Goal: Task Accomplishment & Management: Complete application form

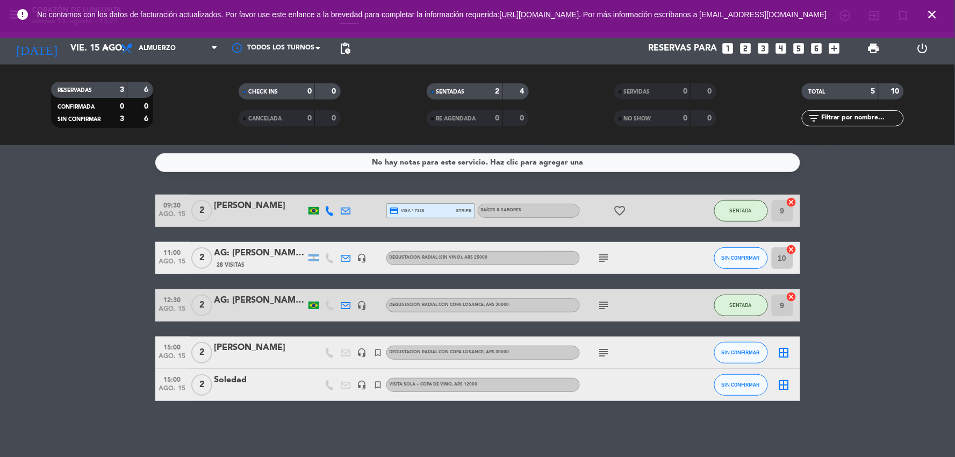
click at [254, 304] on div "AG: [PERSON_NAME] x2 / ALMATRIP" at bounding box center [259, 300] width 91 height 14
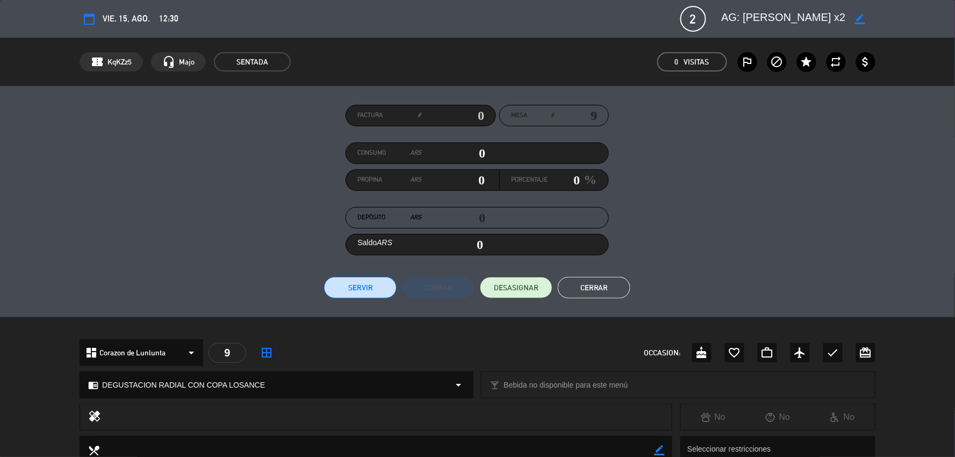
click at [583, 284] on button "Cerrar" at bounding box center [594, 287] width 73 height 21
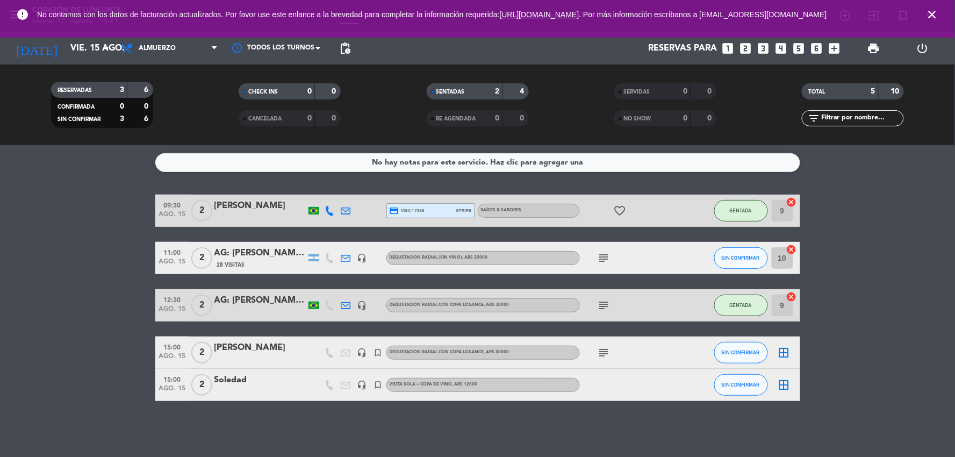
click at [356, 355] on div "headset_mic" at bounding box center [362, 352] width 16 height 32
click at [362, 352] on icon "headset_mic" at bounding box center [362, 353] width 10 height 10
click at [357, 385] on icon "headset_mic" at bounding box center [362, 385] width 10 height 10
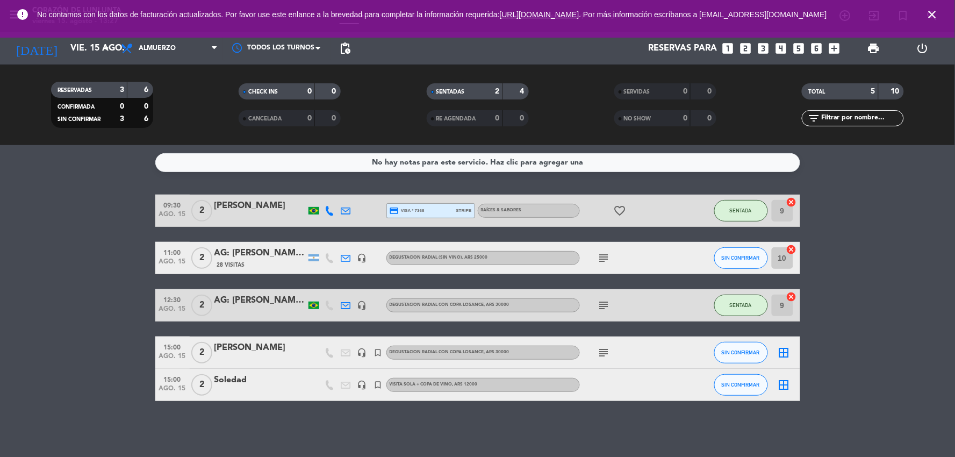
click at [823, 330] on bookings-row "09:30 ago. 15 2 mery Alessandra martinenghi credit_card visa * 7368 stripe RAÍC…" at bounding box center [477, 298] width 955 height 206
click at [72, 54] on input "vie. 15 ago." at bounding box center [122, 48] width 114 height 21
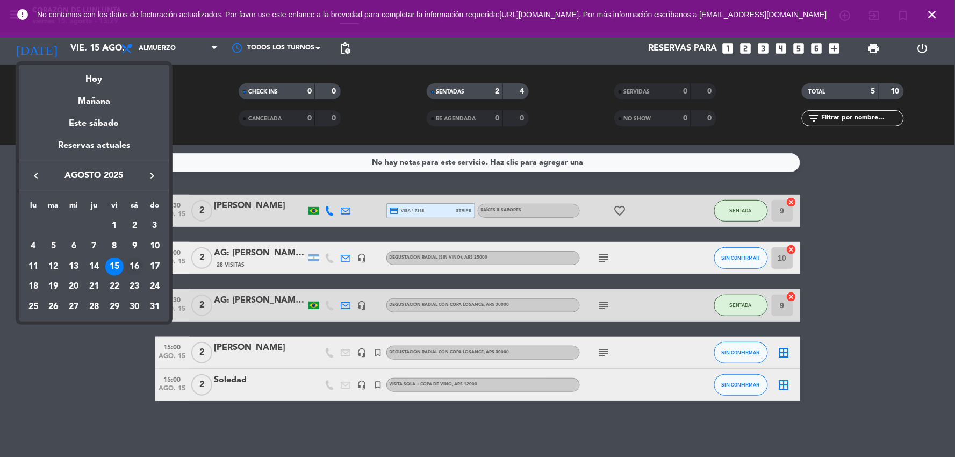
click at [131, 263] on div "16" at bounding box center [134, 266] width 18 height 18
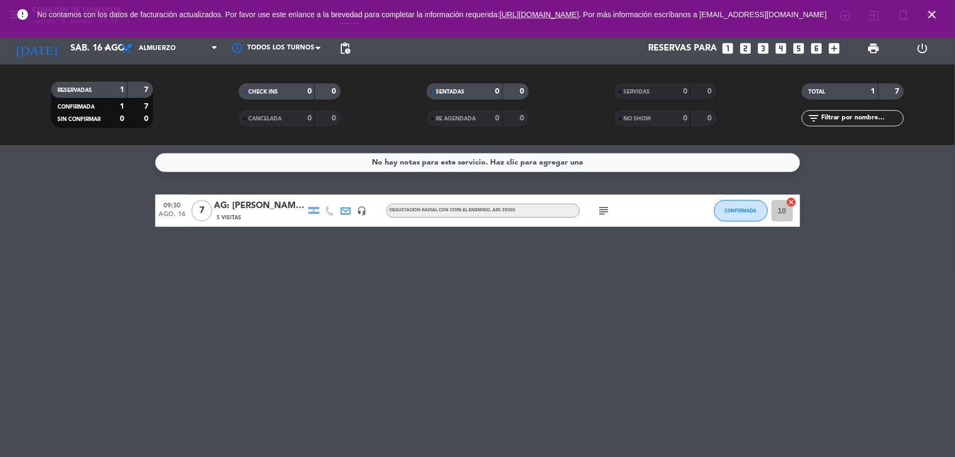
click at [97, 37] on div "error No contamos con los datos de facturación actualizados. Por favor use este…" at bounding box center [477, 19] width 955 height 38
click at [94, 40] on input "sáb. 16 ago." at bounding box center [122, 48] width 114 height 21
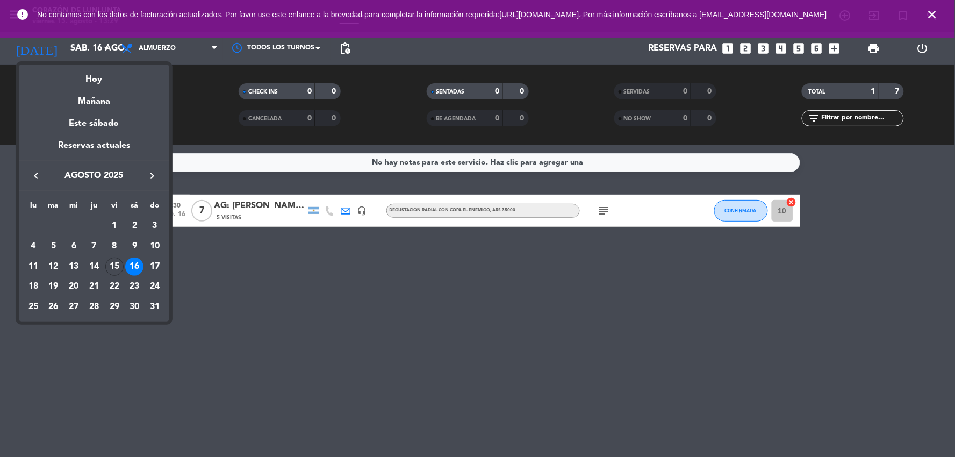
click at [310, 257] on div at bounding box center [477, 228] width 955 height 457
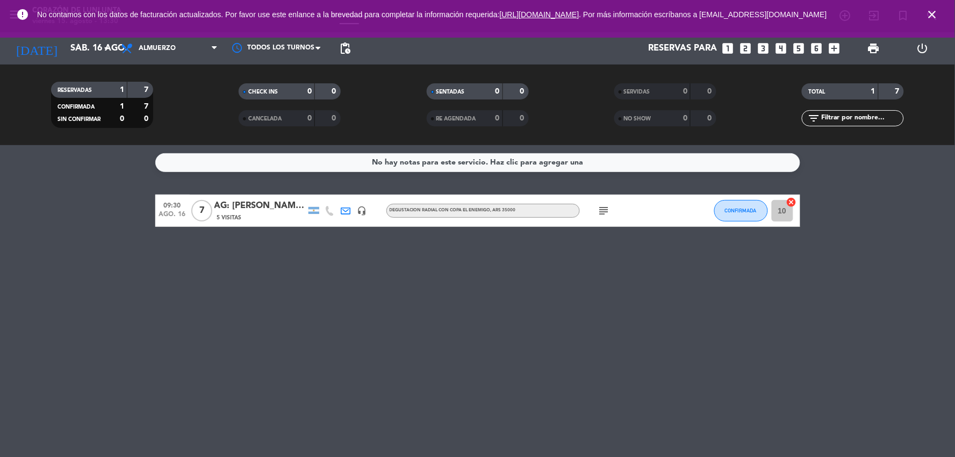
click at [225, 205] on div "AG: [PERSON_NAME] x7 / BUS VITIVINICOLA" at bounding box center [259, 206] width 91 height 14
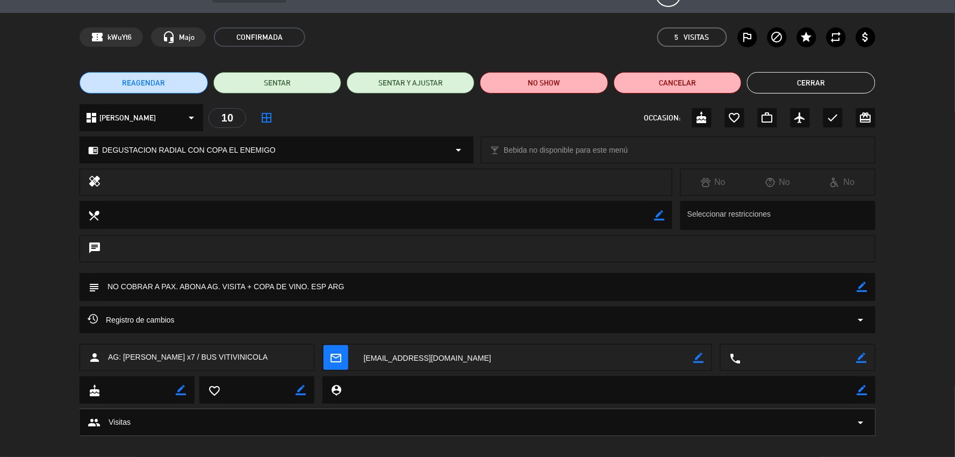
scroll to position [36, 0]
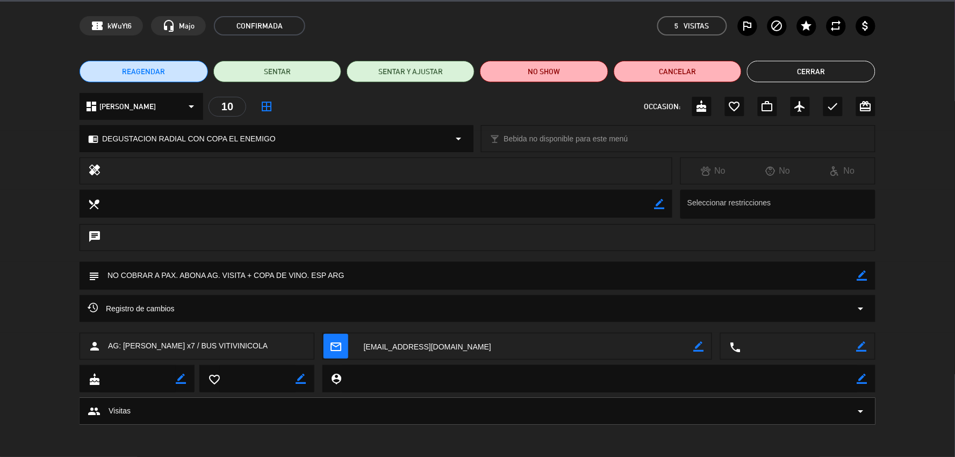
click at [814, 70] on button "Cerrar" at bounding box center [811, 71] width 128 height 21
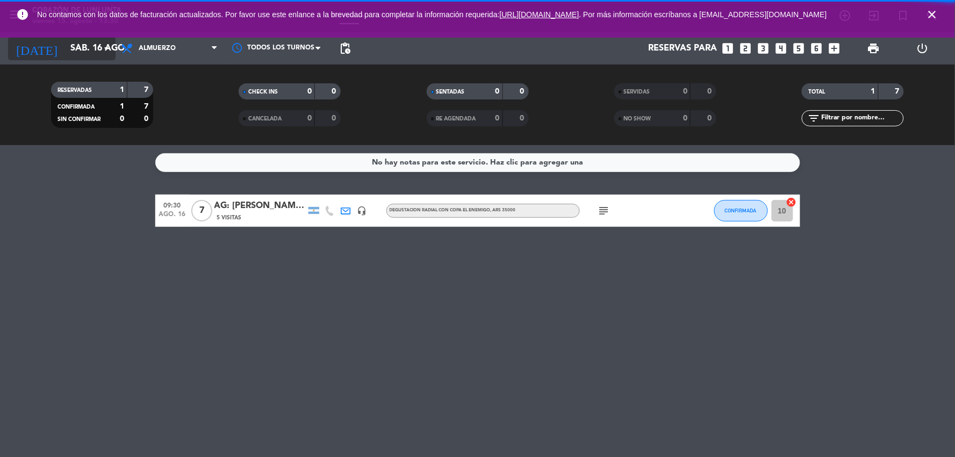
click at [78, 41] on input "sáb. 16 ago." at bounding box center [122, 48] width 114 height 21
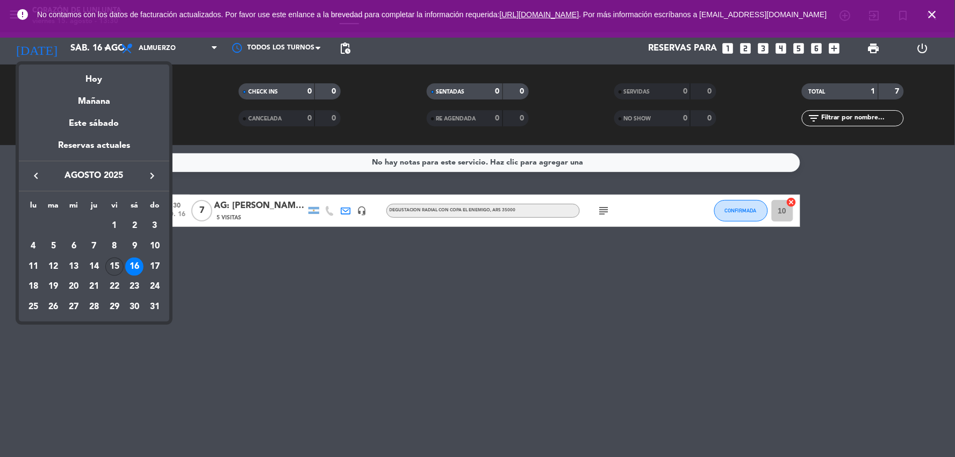
click at [111, 267] on div "15" at bounding box center [114, 266] width 18 height 18
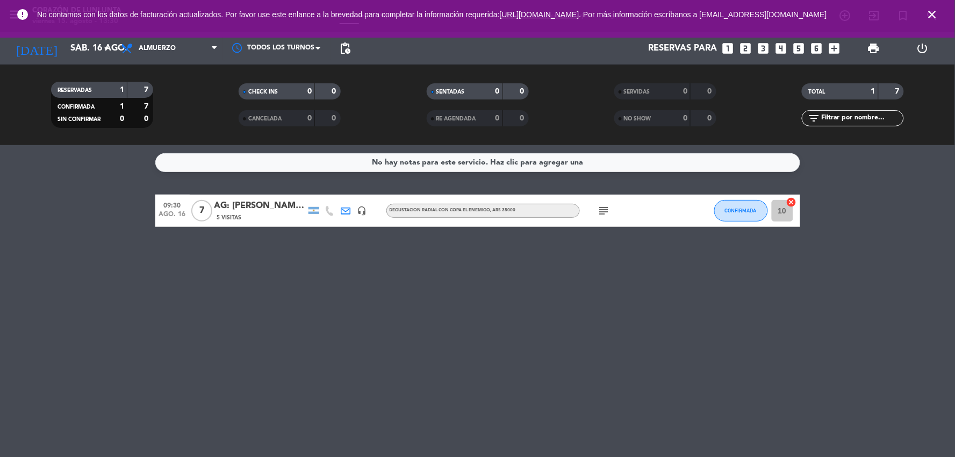
type input "vie. 15 ago."
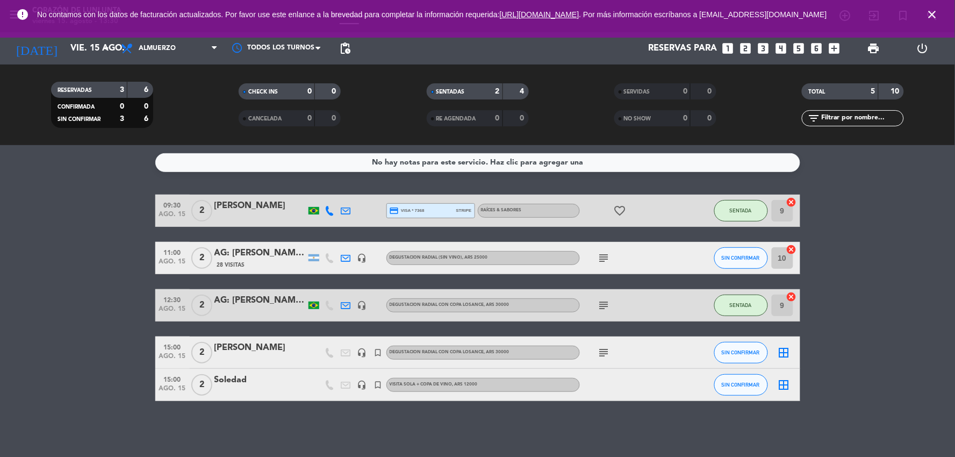
click at [955, 274] on bookings-row "09:30 ago. 15 2 mery Alessandra martinenghi credit_card visa * 7368 stripe RAÍC…" at bounding box center [477, 298] width 955 height 206
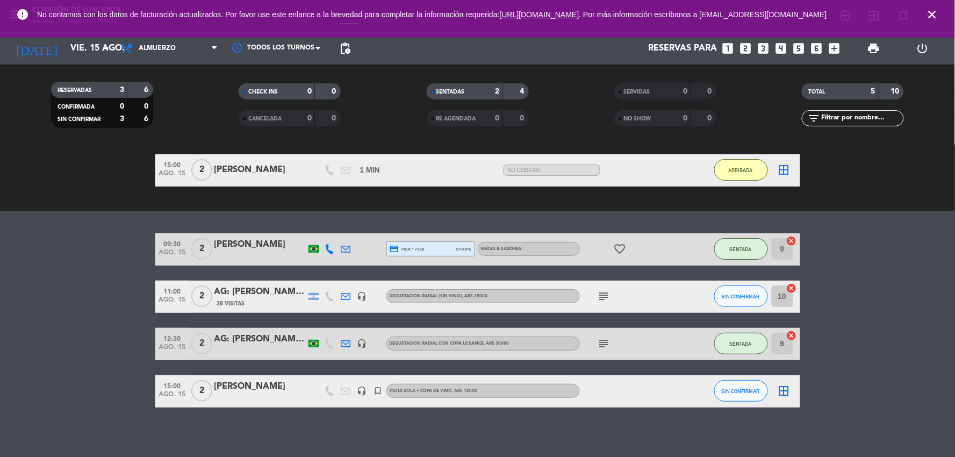
scroll to position [94, 0]
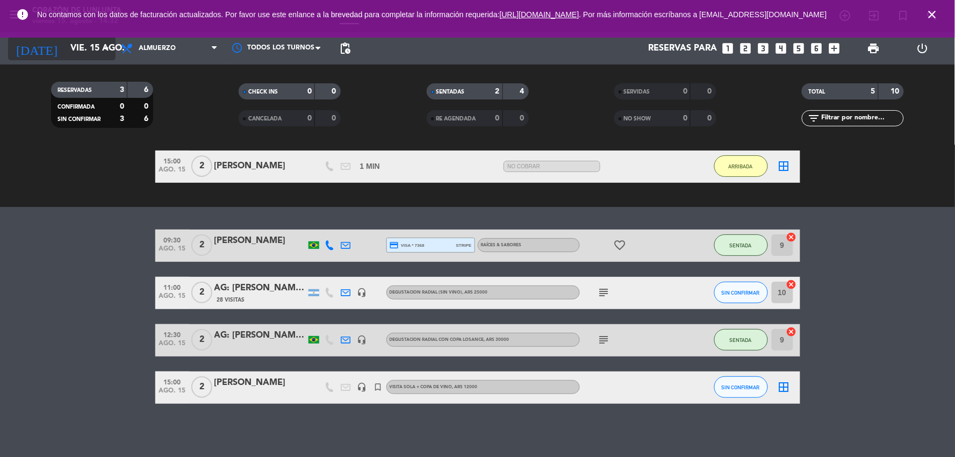
click at [87, 40] on input "vie. 15 ago." at bounding box center [122, 48] width 114 height 21
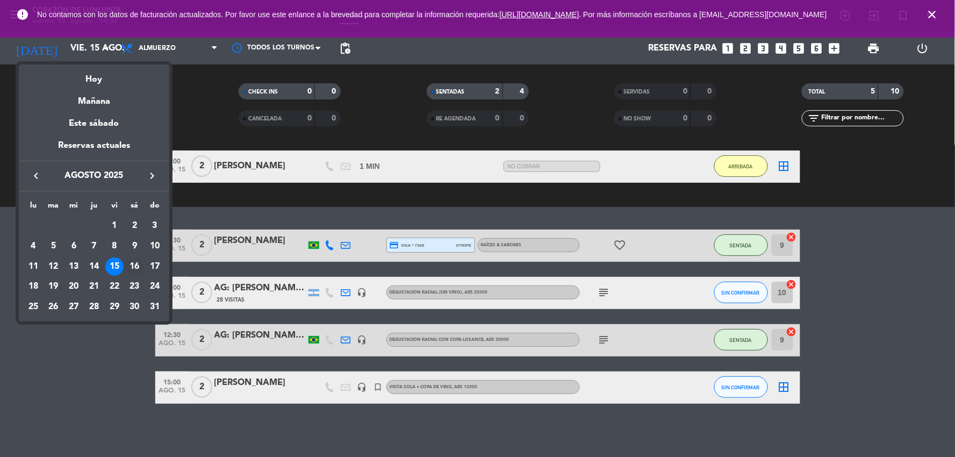
click at [135, 273] on div "16" at bounding box center [134, 266] width 18 height 18
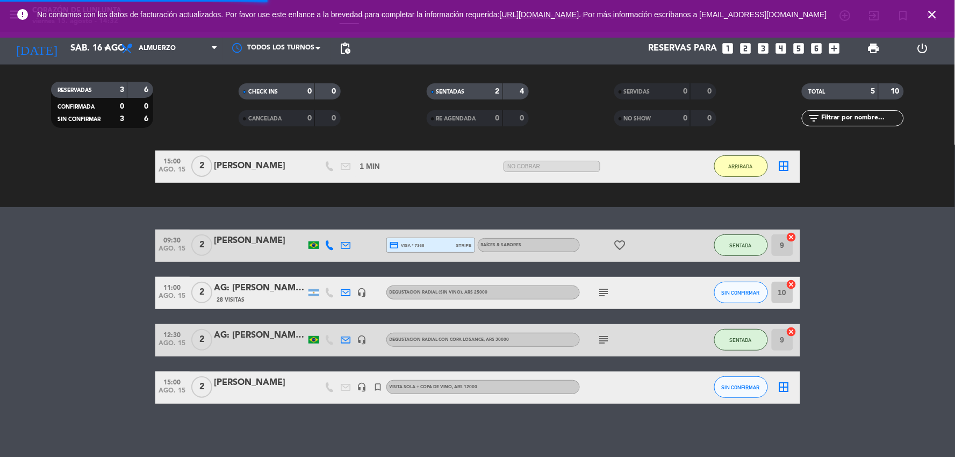
scroll to position [0, 0]
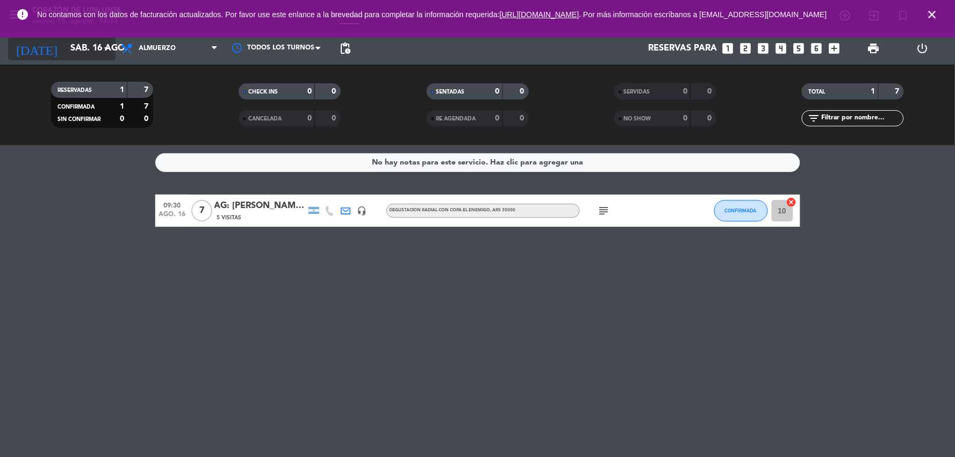
click at [75, 41] on input "sáb. 16 ago." at bounding box center [122, 48] width 114 height 21
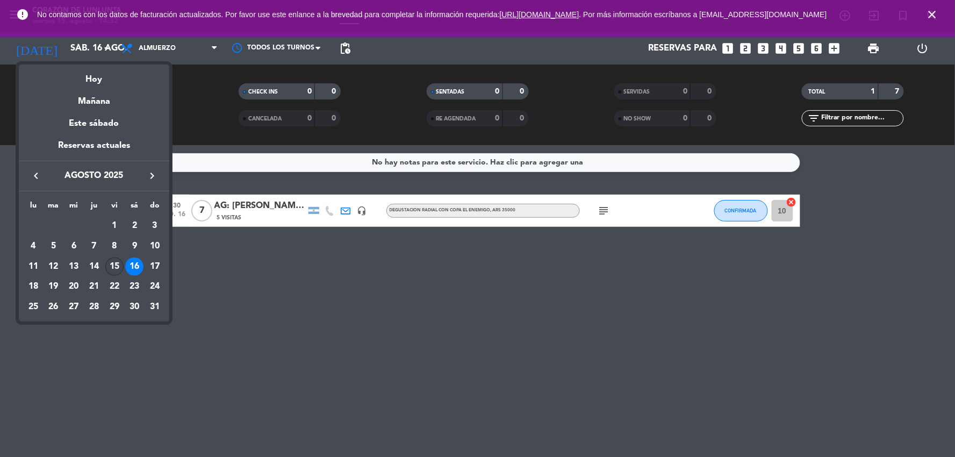
click at [116, 267] on div "15" at bounding box center [114, 266] width 18 height 18
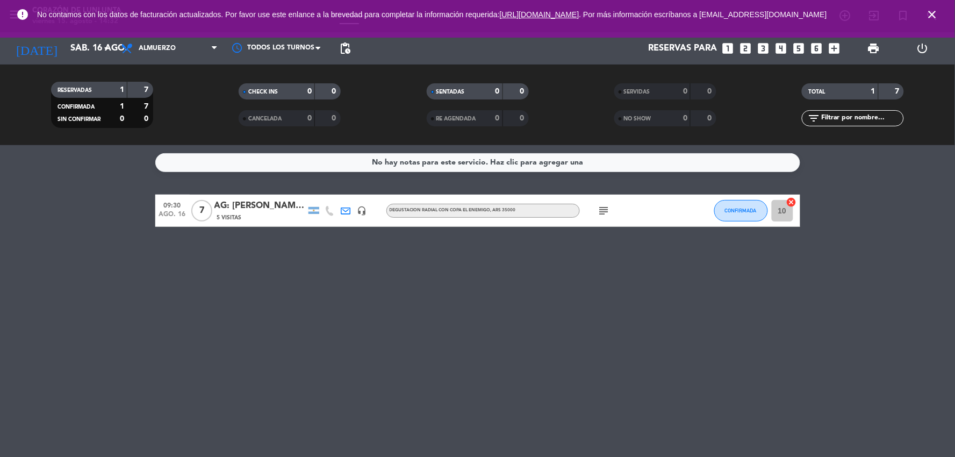
type input "vie. 15 ago."
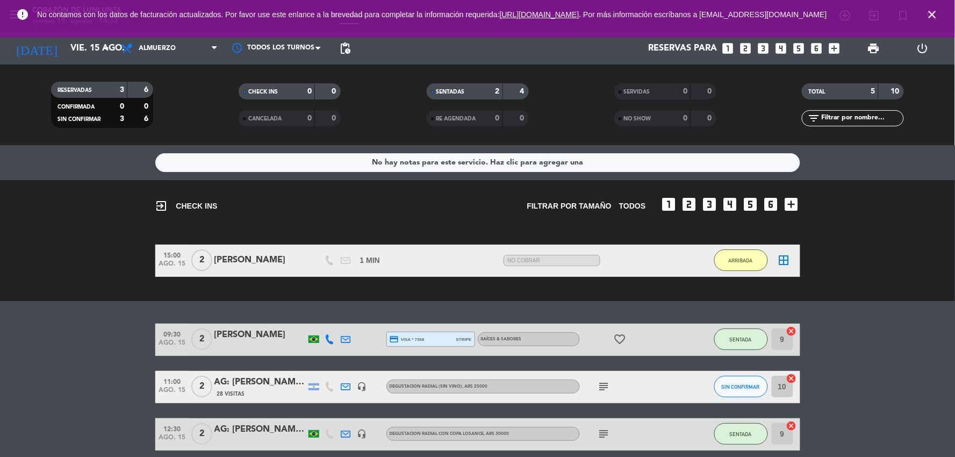
click at [920, 405] on bookings-row "09:30 ago. 15 2 [PERSON_NAME] credit_card visa * 7368 stripe RAÍCES & SABORES f…" at bounding box center [477, 411] width 955 height 174
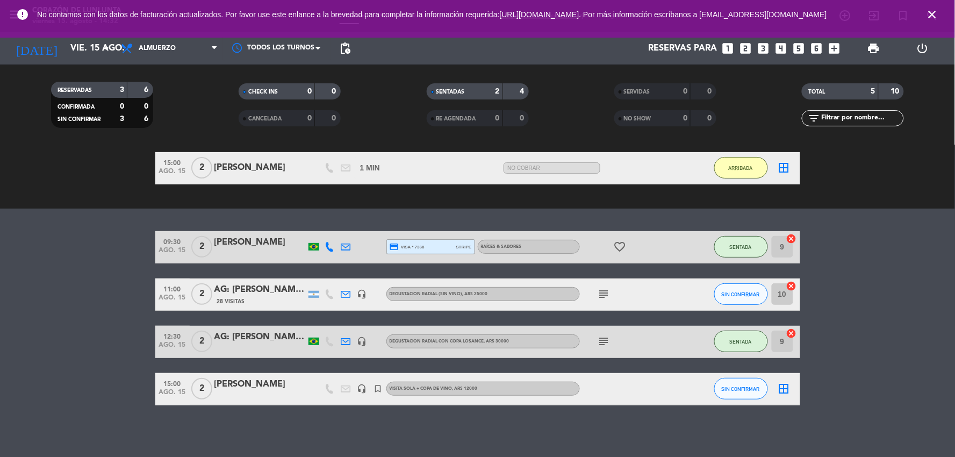
scroll to position [94, 0]
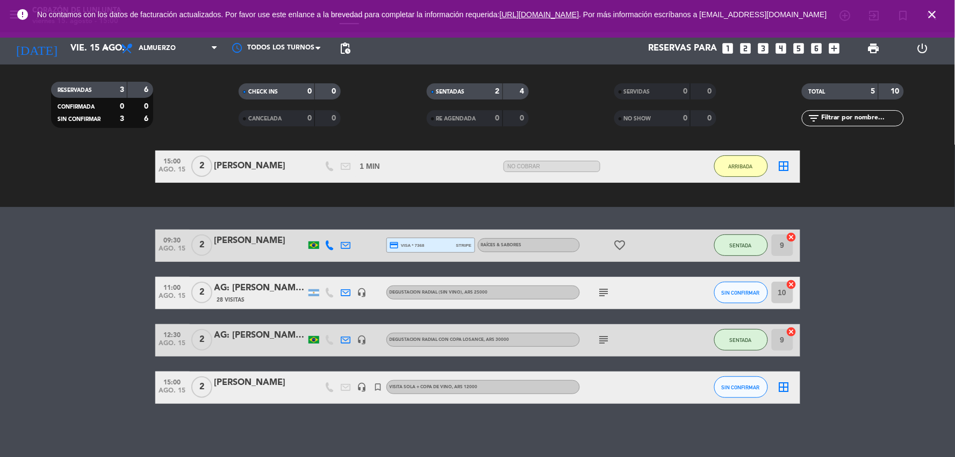
click at [955, 456] on html "close × Corazón de Lunlunta × chrome_reader_mode Listado de Reservas account_bo…" at bounding box center [477, 228] width 955 height 457
click at [941, 364] on bookings-row "09:30 ago. 15 2 [PERSON_NAME] credit_card visa * 7368 stripe RAÍCES & SABORES f…" at bounding box center [477, 317] width 955 height 174
click at [943, 268] on bookings-row "09:30 ago. 15 2 [PERSON_NAME] credit_card visa * 7368 stripe RAÍCES & SABORES f…" at bounding box center [477, 317] width 955 height 174
click at [264, 159] on div "[PERSON_NAME]" at bounding box center [259, 166] width 91 height 14
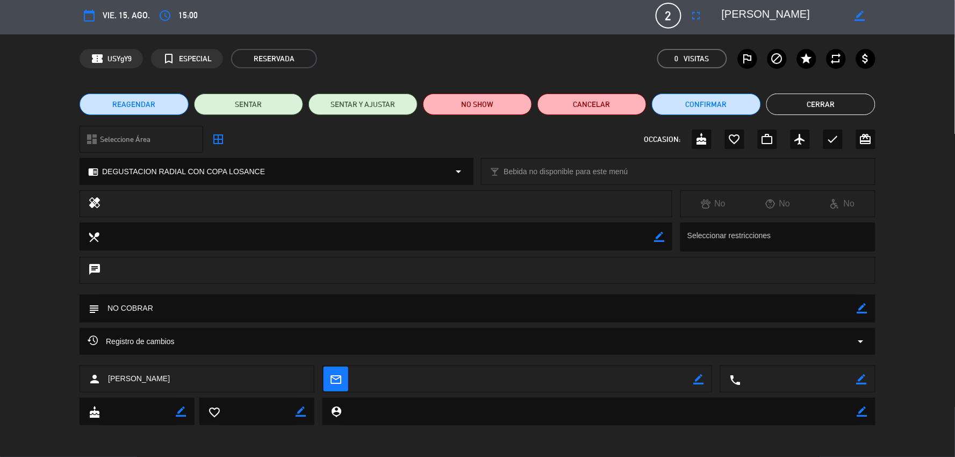
scroll to position [4, 0]
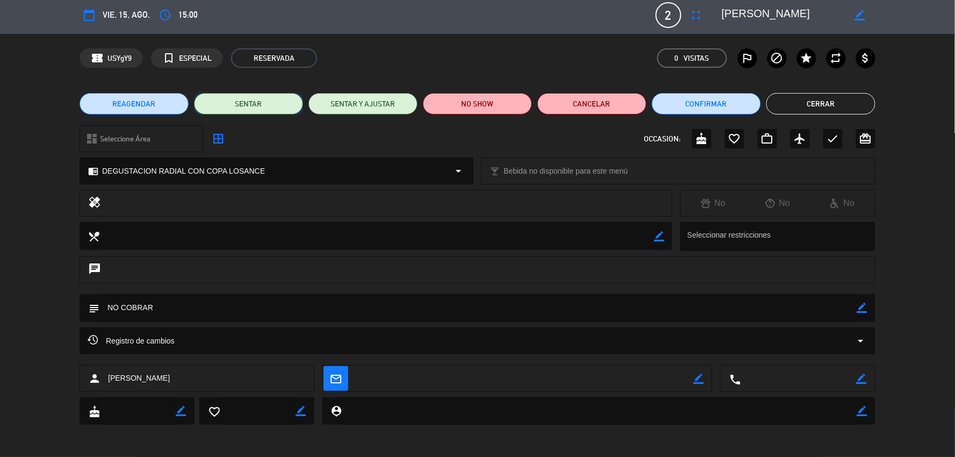
click at [269, 110] on button "SENTAR" at bounding box center [248, 103] width 109 height 21
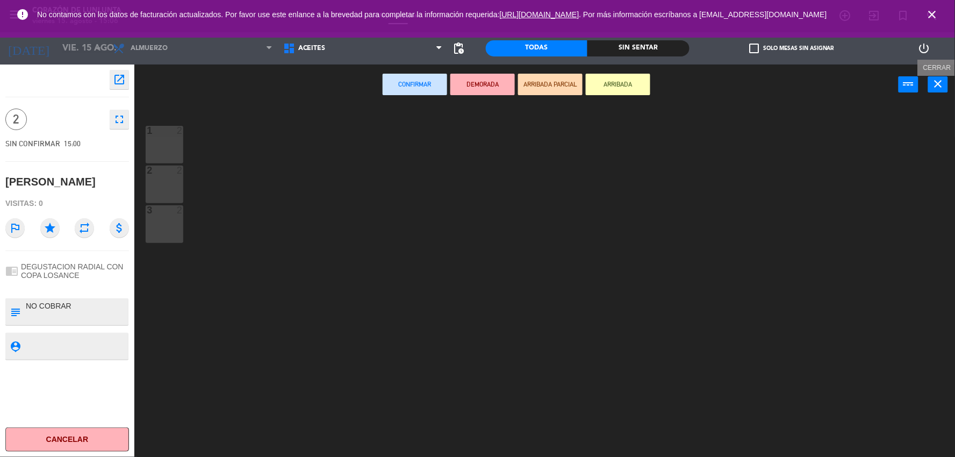
click at [940, 82] on icon "close" at bounding box center [938, 83] width 13 height 13
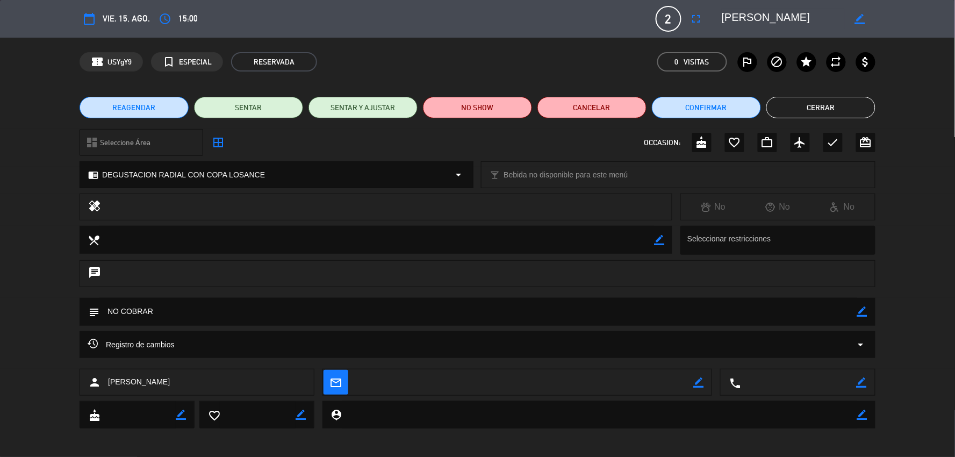
scroll to position [4, 0]
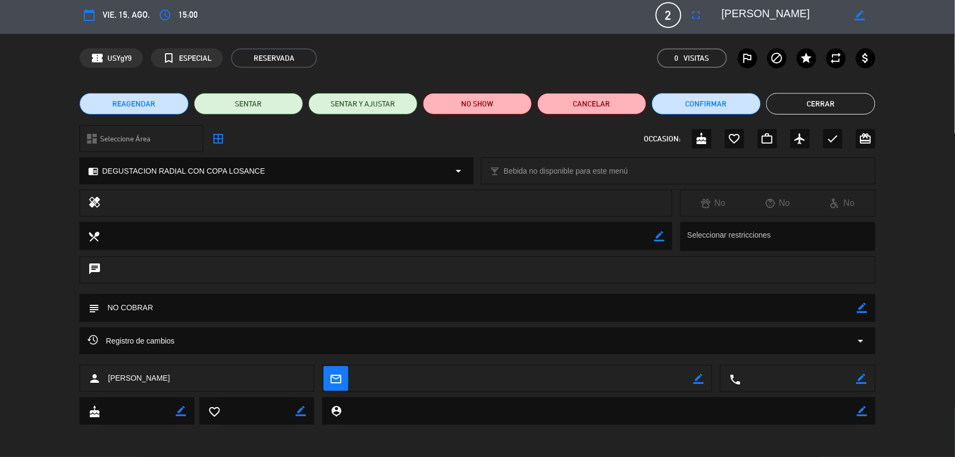
click at [801, 104] on button "Cerrar" at bounding box center [820, 103] width 109 height 21
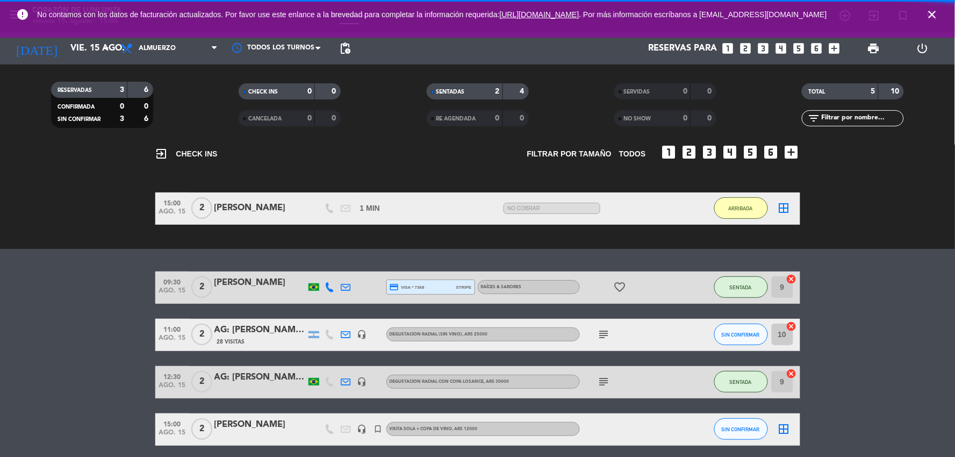
scroll to position [94, 0]
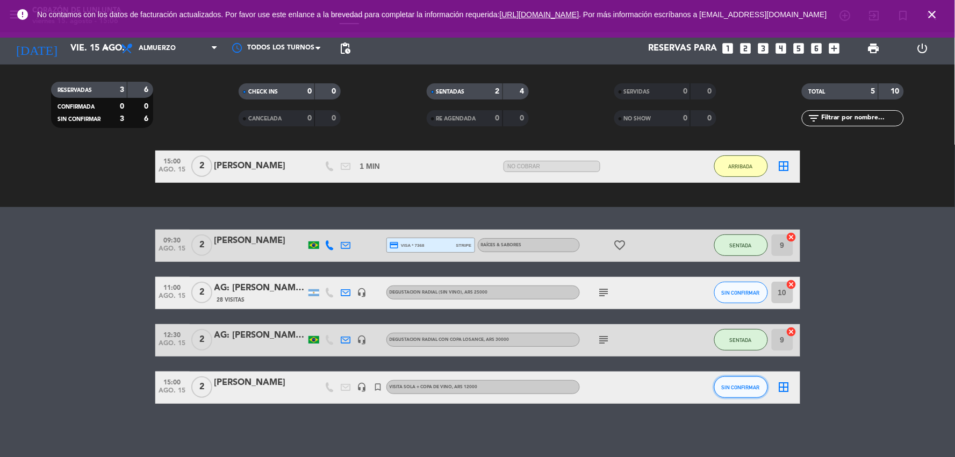
click at [737, 384] on span "SIN CONFIRMAR" at bounding box center [741, 387] width 38 height 6
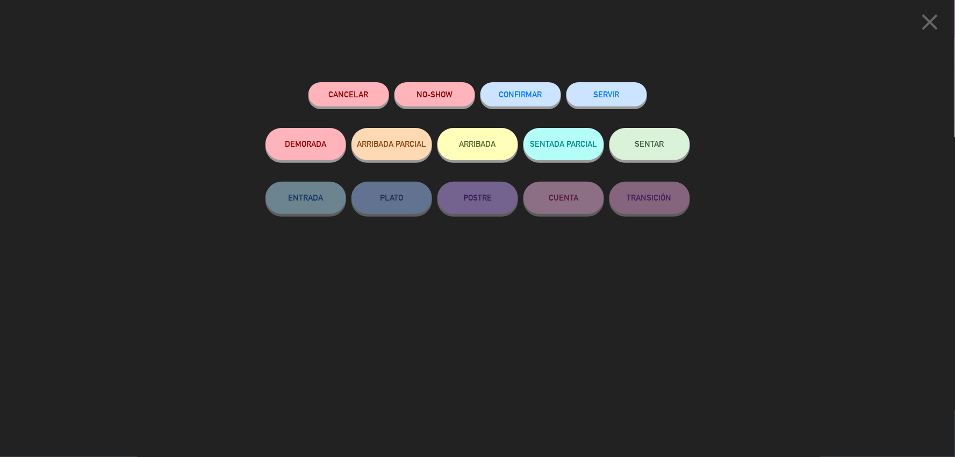
click at [673, 142] on button "SENTAR" at bounding box center [650, 144] width 81 height 32
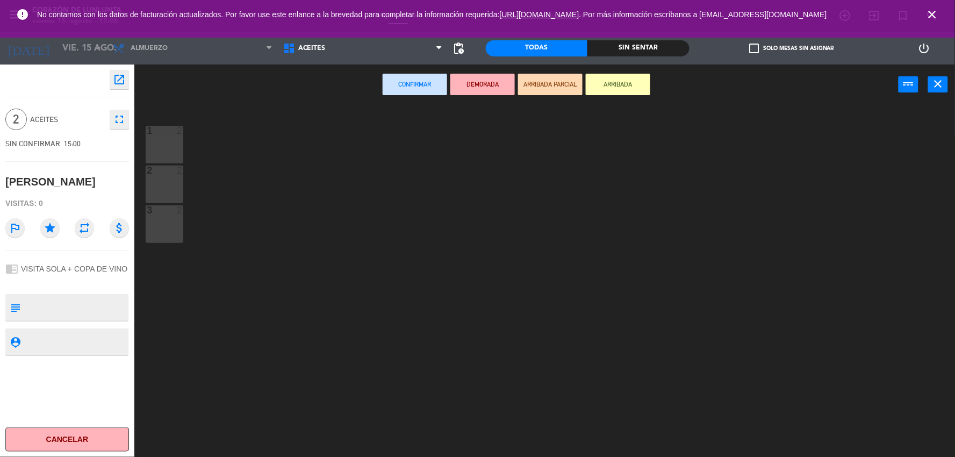
click at [415, 75] on button "Confirmar" at bounding box center [415, 84] width 64 height 21
click at [609, 84] on button "ARRIBADA" at bounding box center [618, 84] width 64 height 21
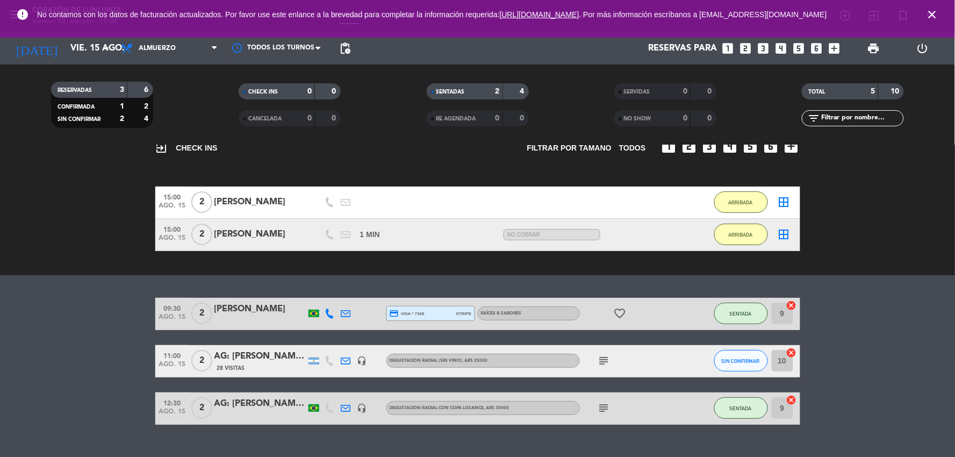
scroll to position [79, 0]
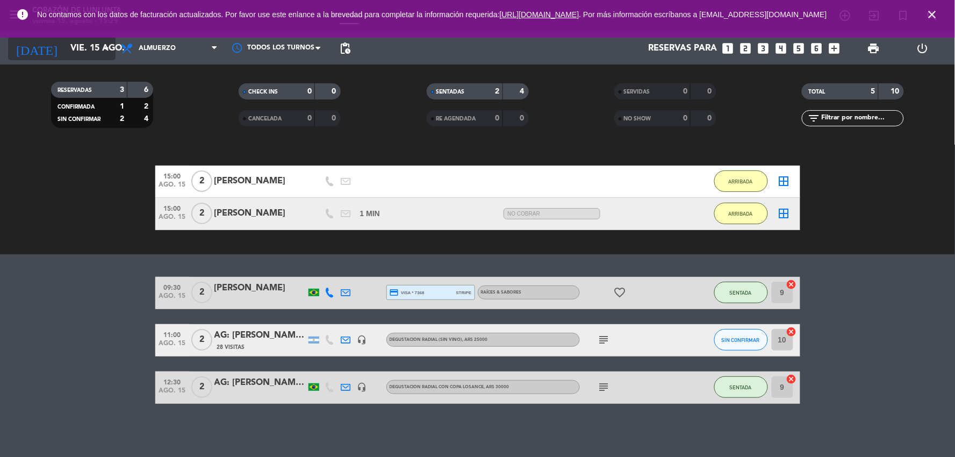
click at [84, 55] on input "vie. 15 ago." at bounding box center [122, 48] width 114 height 21
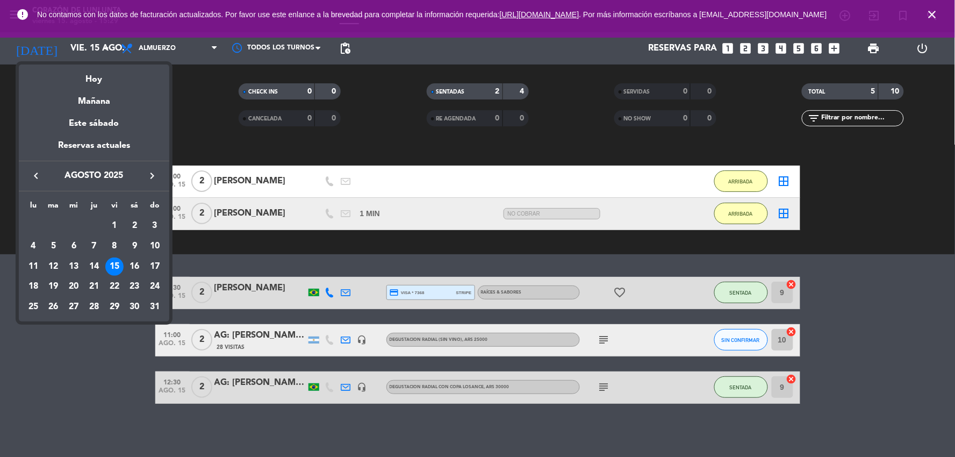
click at [151, 176] on icon "keyboard_arrow_right" at bounding box center [152, 175] width 13 height 13
click at [133, 309] on div "27" at bounding box center [134, 307] width 18 height 18
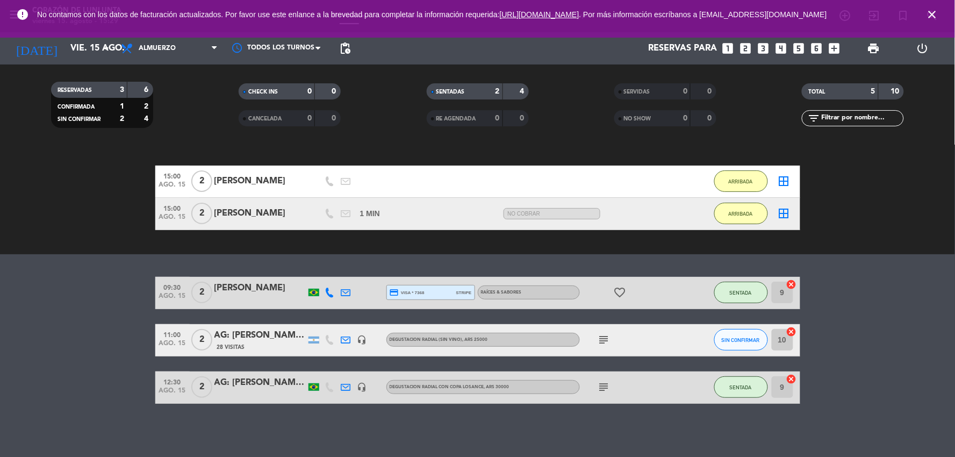
type input "sáb. [DATE]"
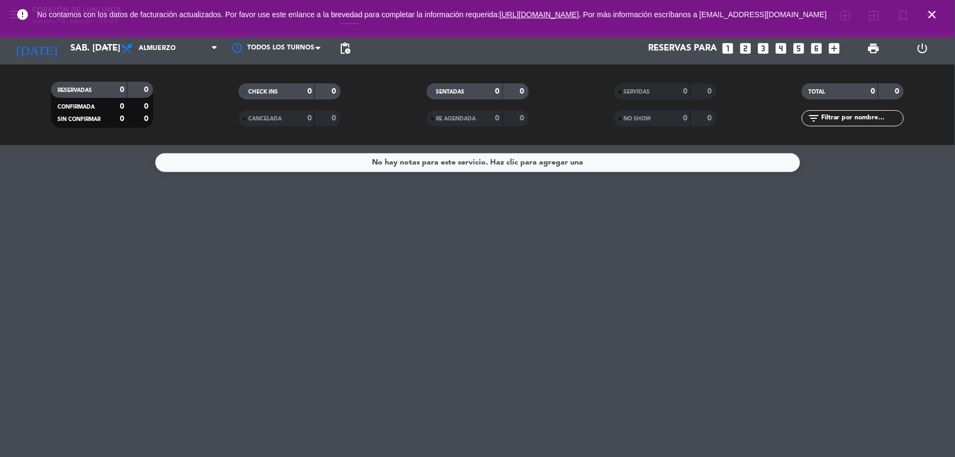
click at [935, 15] on icon "close" at bounding box center [932, 14] width 13 height 13
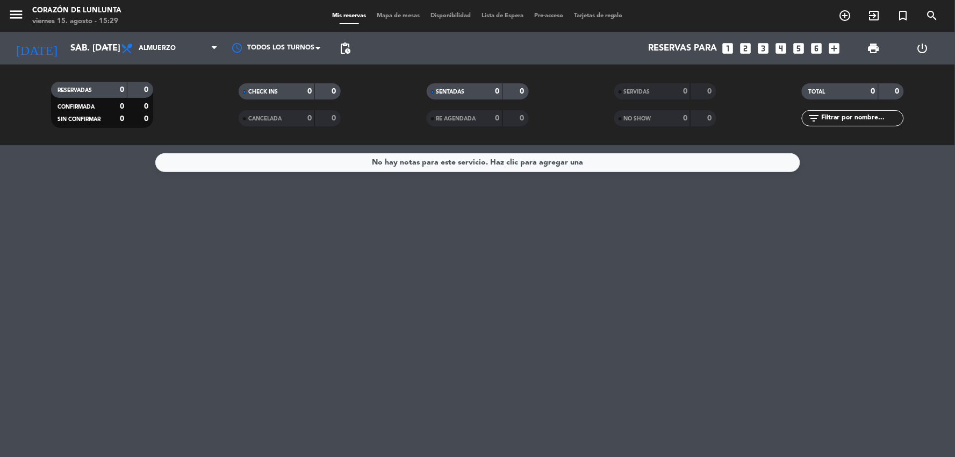
click at [337, 47] on span "pending_actions" at bounding box center [344, 48] width 21 height 21
click at [340, 49] on span "pending_actions" at bounding box center [345, 48] width 13 height 13
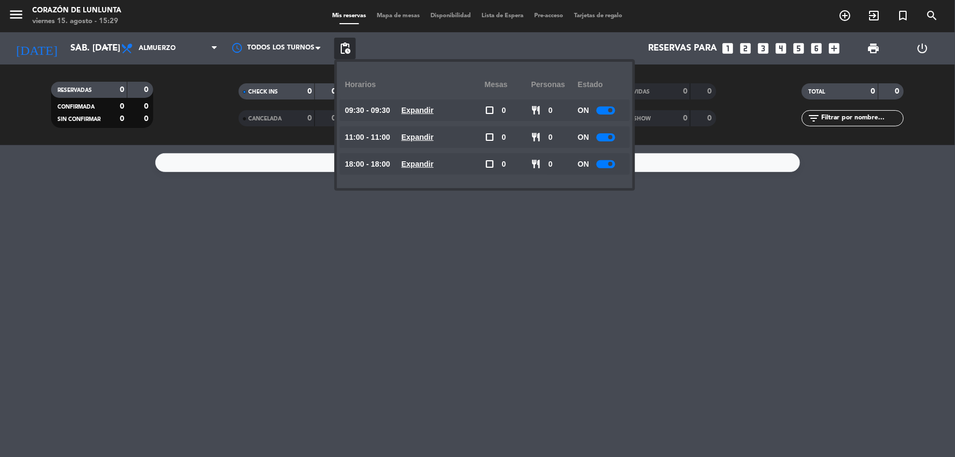
click at [609, 114] on div "ON" at bounding box center [601, 109] width 47 height 21
click at [610, 107] on div at bounding box center [606, 110] width 19 height 8
click at [607, 140] on div at bounding box center [606, 137] width 19 height 8
click at [609, 136] on div at bounding box center [606, 137] width 19 height 8
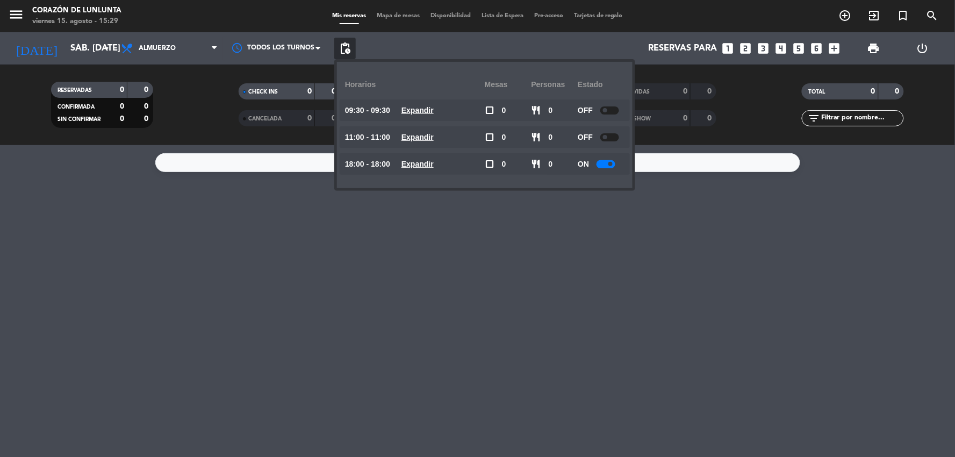
click at [881, 210] on div "No hay notas para este servicio. Haz clic para agregar una" at bounding box center [477, 301] width 955 height 312
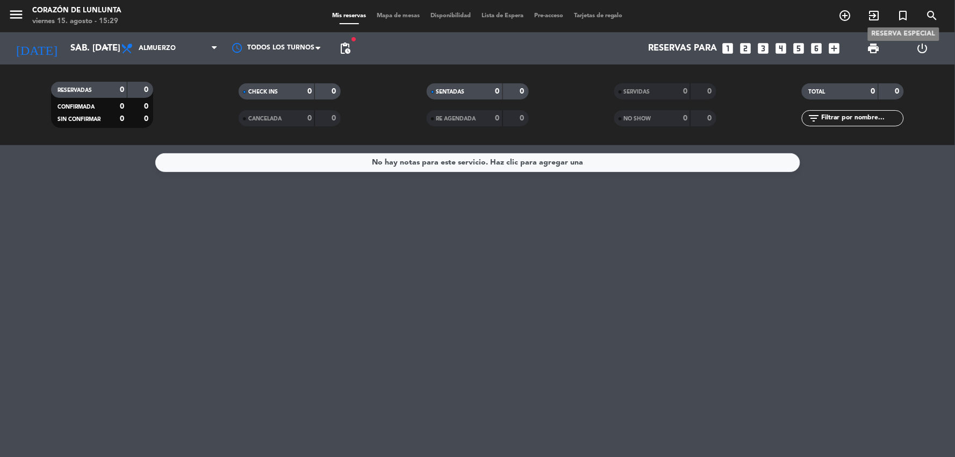
click at [912, 12] on span "turned_in_not" at bounding box center [903, 15] width 29 height 18
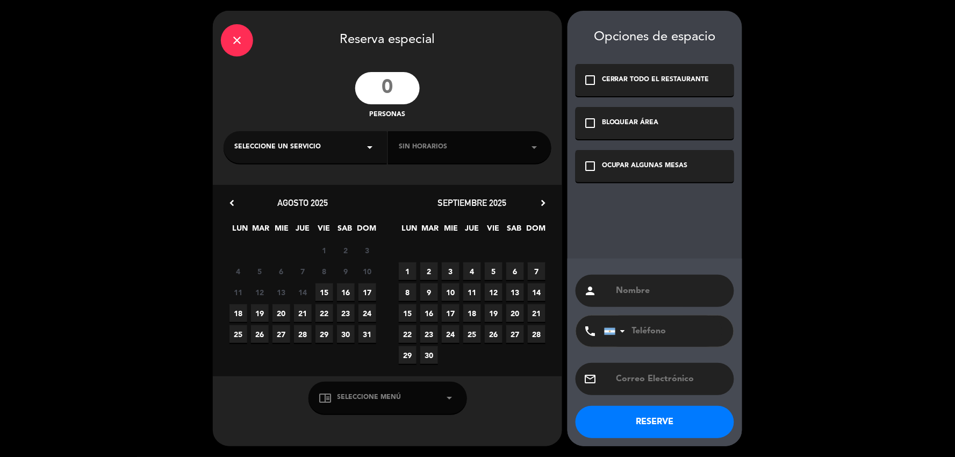
click at [910, 12] on div "close Reserva especial personas Seleccione un servicio arrow_drop_down Sin hora…" at bounding box center [477, 228] width 955 height 457
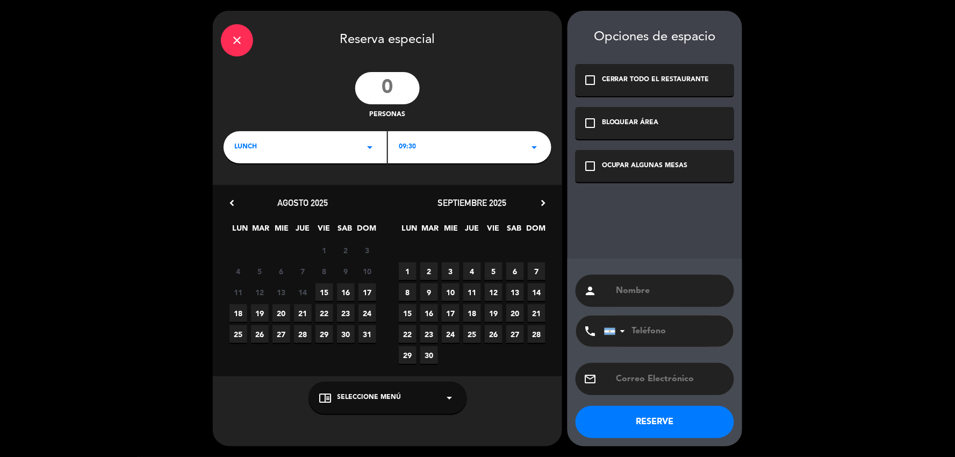
drag, startPoint x: 363, startPoint y: 89, endPoint x: 369, endPoint y: 89, distance: 5.9
click at [364, 89] on input "number" at bounding box center [387, 88] width 64 height 32
type input "50"
click at [518, 332] on span "27" at bounding box center [515, 334] width 18 height 18
click at [454, 400] on icon "arrow_drop_down" at bounding box center [449, 397] width 13 height 13
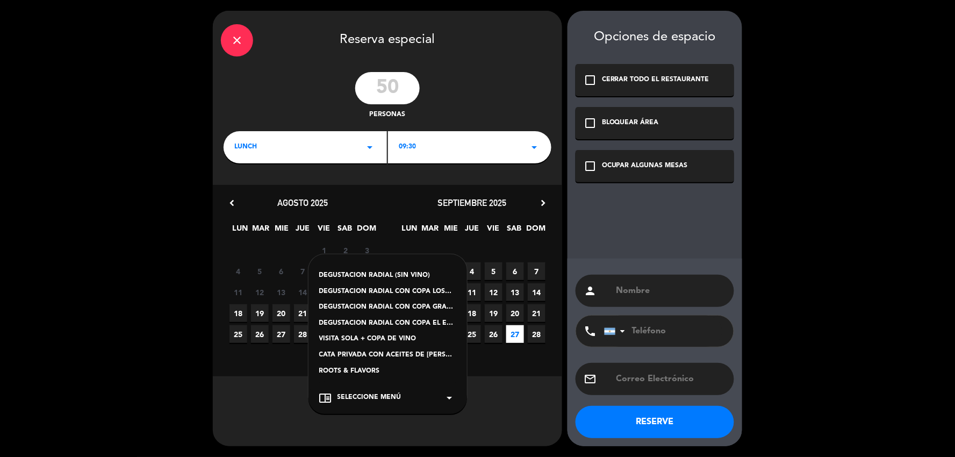
click at [377, 339] on div "VISITA SOLA + COPA DE VINO" at bounding box center [387, 339] width 137 height 11
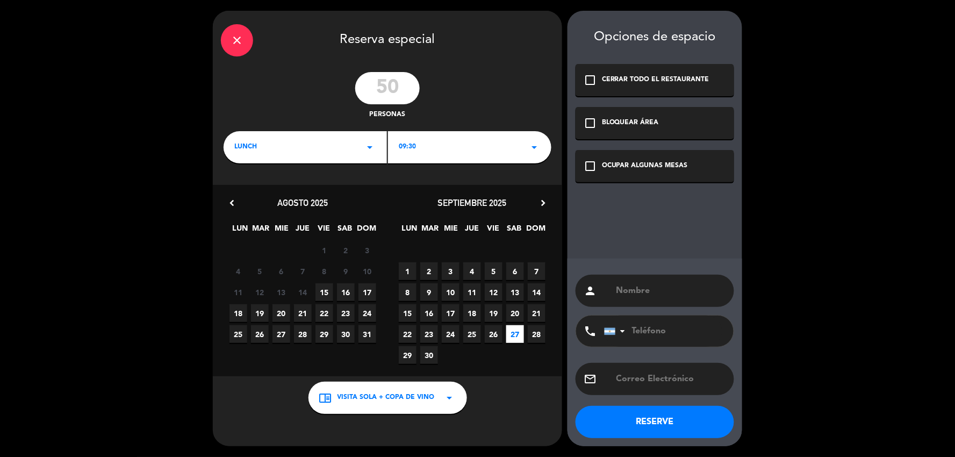
click at [667, 126] on div "check_box_outline_blank BLOQUEAR ÁREA" at bounding box center [655, 123] width 159 height 32
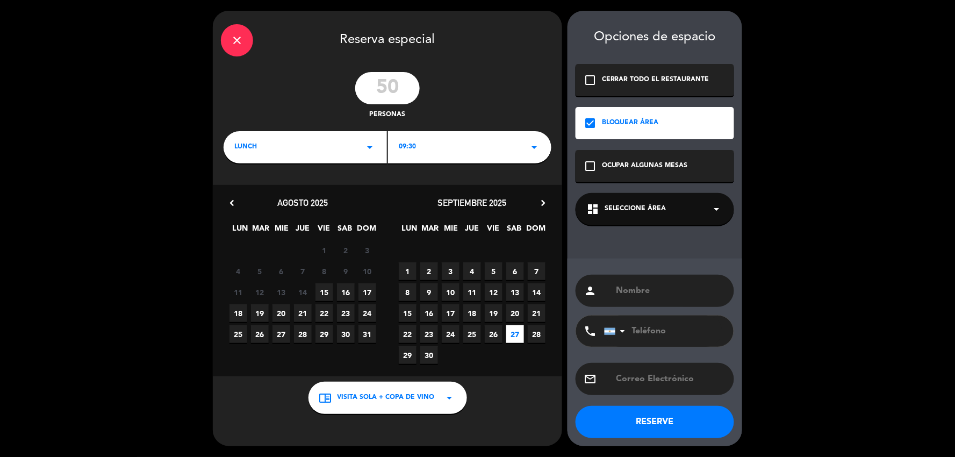
click at [655, 158] on div "check_box_outline_blank OCUPAR ALGUNAS MESAS" at bounding box center [655, 166] width 159 height 32
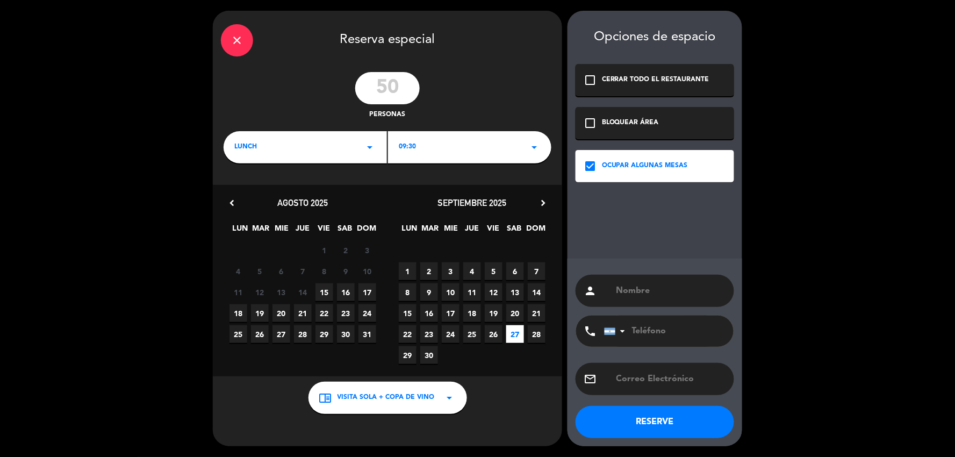
click at [655, 285] on input "text" at bounding box center [670, 290] width 111 height 15
click at [654, 289] on input "text" at bounding box center [670, 290] width 111 height 15
type input "[PERSON_NAME]"
click at [639, 421] on button "RESERVE" at bounding box center [655, 422] width 159 height 32
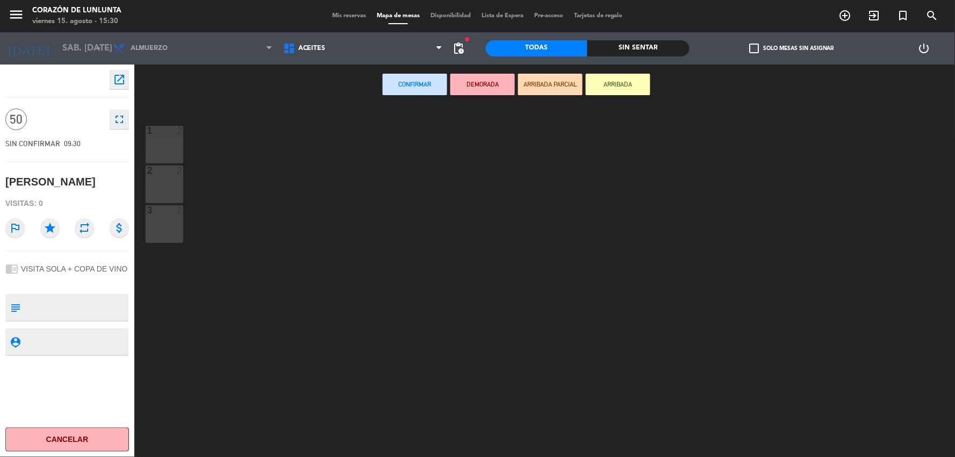
click at [348, 20] on div "Mis reservas Mapa de mesas Disponibilidad Lista de Espera Pre-acceso Tarjetas d…" at bounding box center [478, 16] width 302 height 10
click at [347, 15] on span "Mis reservas" at bounding box center [349, 16] width 45 height 6
